Goal: Task Accomplishment & Management: Use online tool/utility

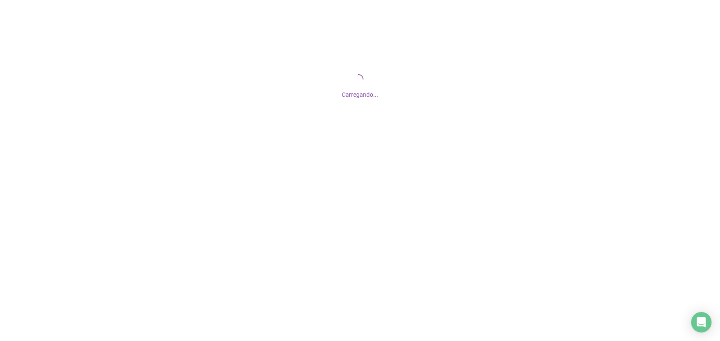
drag, startPoint x: 370, startPoint y: 286, endPoint x: 370, endPoint y: 336, distance: 49.8
click at [367, 340] on html "Carregando..." at bounding box center [360, 170] width 720 height 341
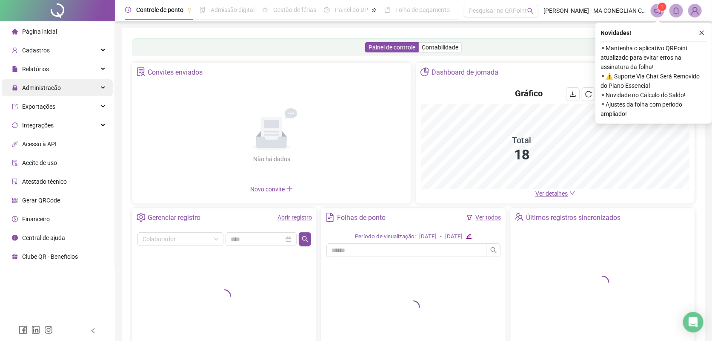
click at [74, 83] on div "Administração" at bounding box center [57, 87] width 111 height 17
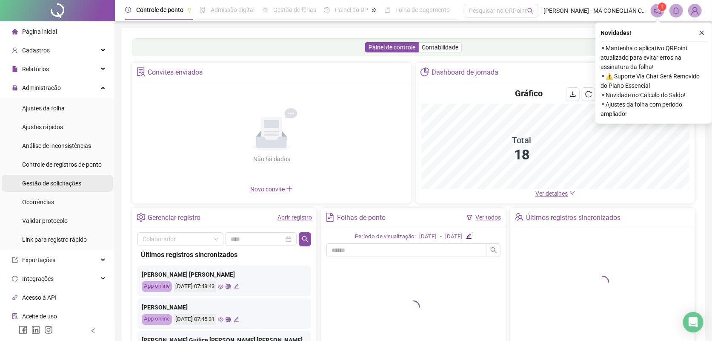
click at [84, 181] on li "Gestão de solicitações" at bounding box center [57, 183] width 111 height 17
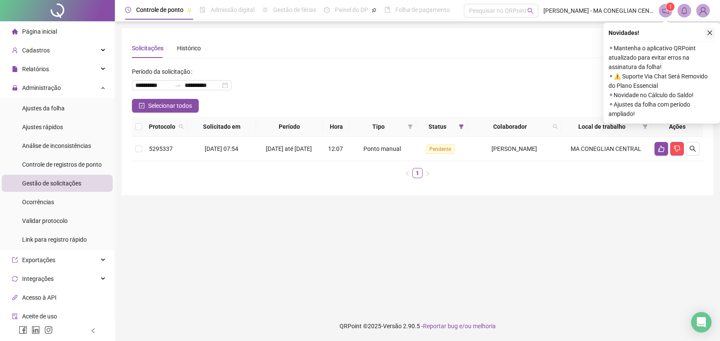
click at [708, 35] on icon "close" at bounding box center [710, 33] width 6 height 6
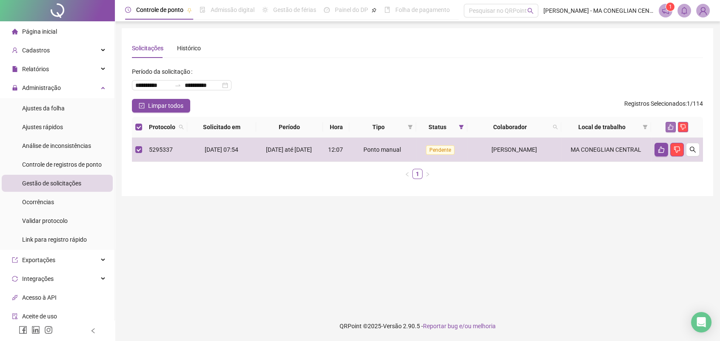
click at [674, 127] on button "button" at bounding box center [671, 127] width 10 height 10
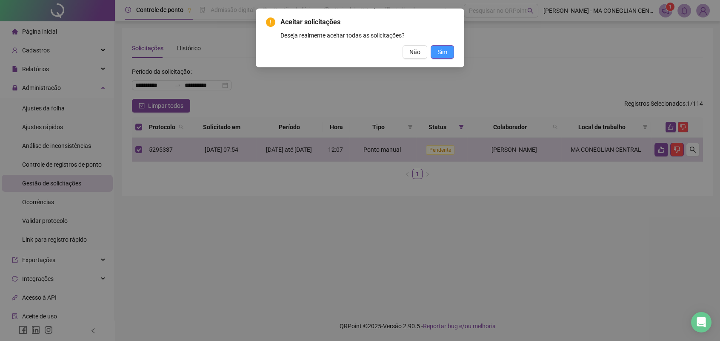
click at [444, 53] on span "Sim" at bounding box center [443, 51] width 10 height 9
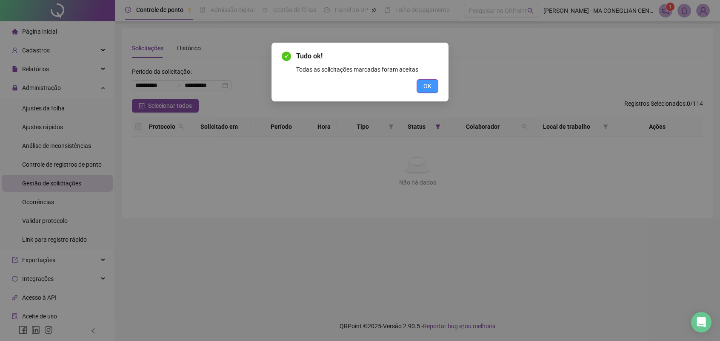
click at [438, 86] on button "OK" at bounding box center [428, 86] width 22 height 14
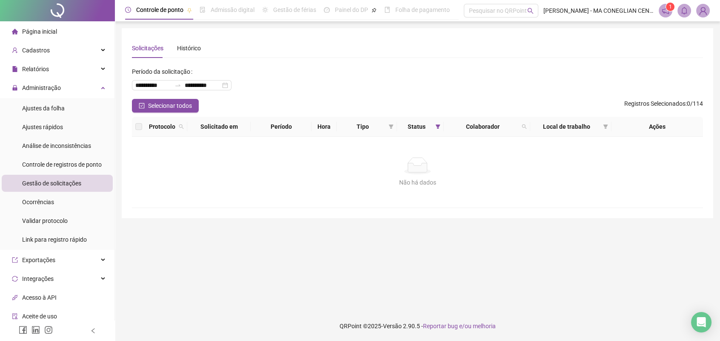
drag, startPoint x: 50, startPoint y: 6, endPoint x: 55, endPoint y: 6, distance: 5.1
click at [51, 6] on div at bounding box center [57, 10] width 115 height 21
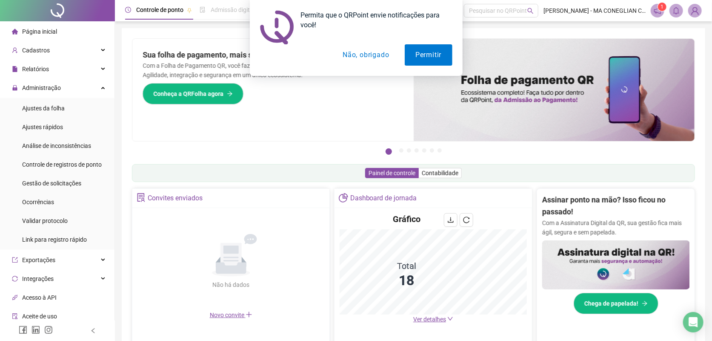
drag, startPoint x: 372, startPoint y: 60, endPoint x: 399, endPoint y: 42, distance: 32.2
click at [372, 57] on button "Não, obrigado" at bounding box center [366, 54] width 68 height 21
